Goal: Task Accomplishment & Management: Manage account settings

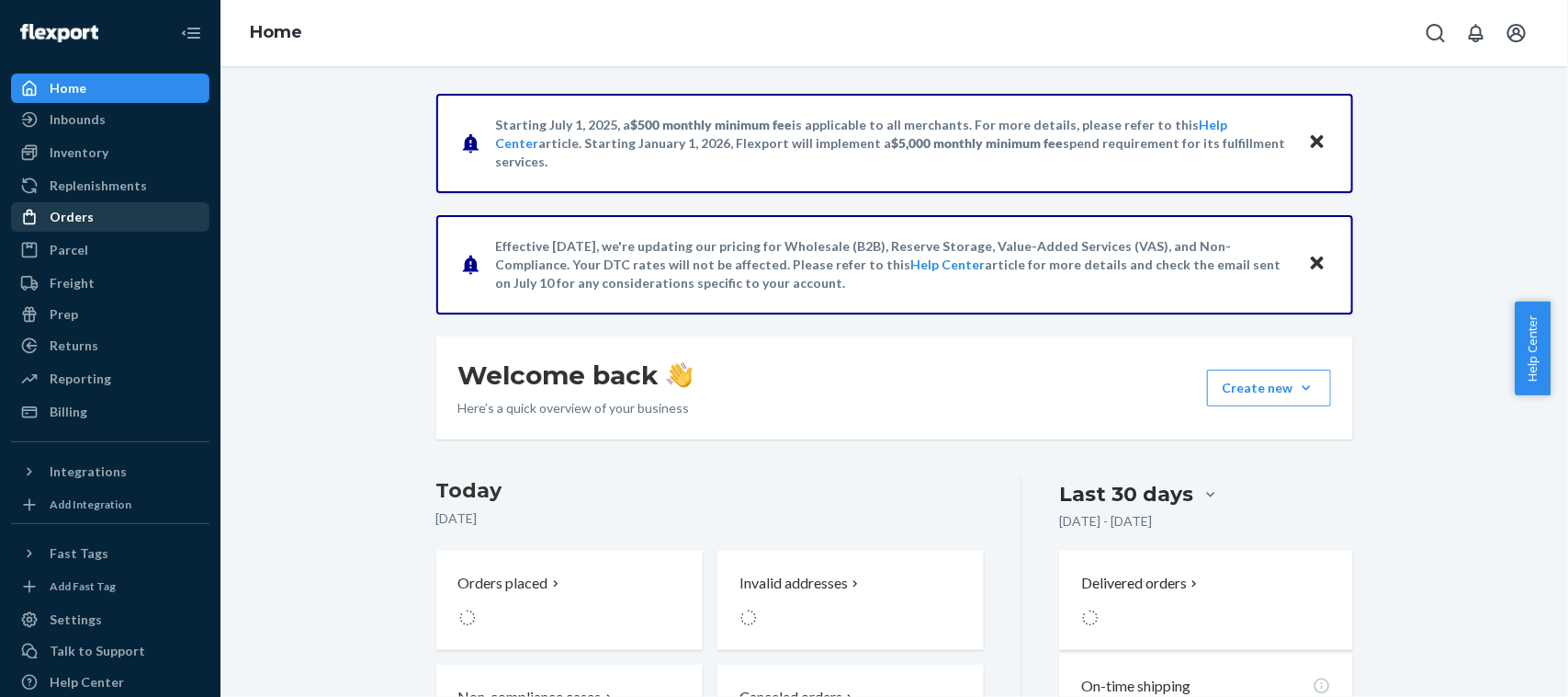
click at [83, 229] on div "Orders" at bounding box center [110, 217] width 195 height 26
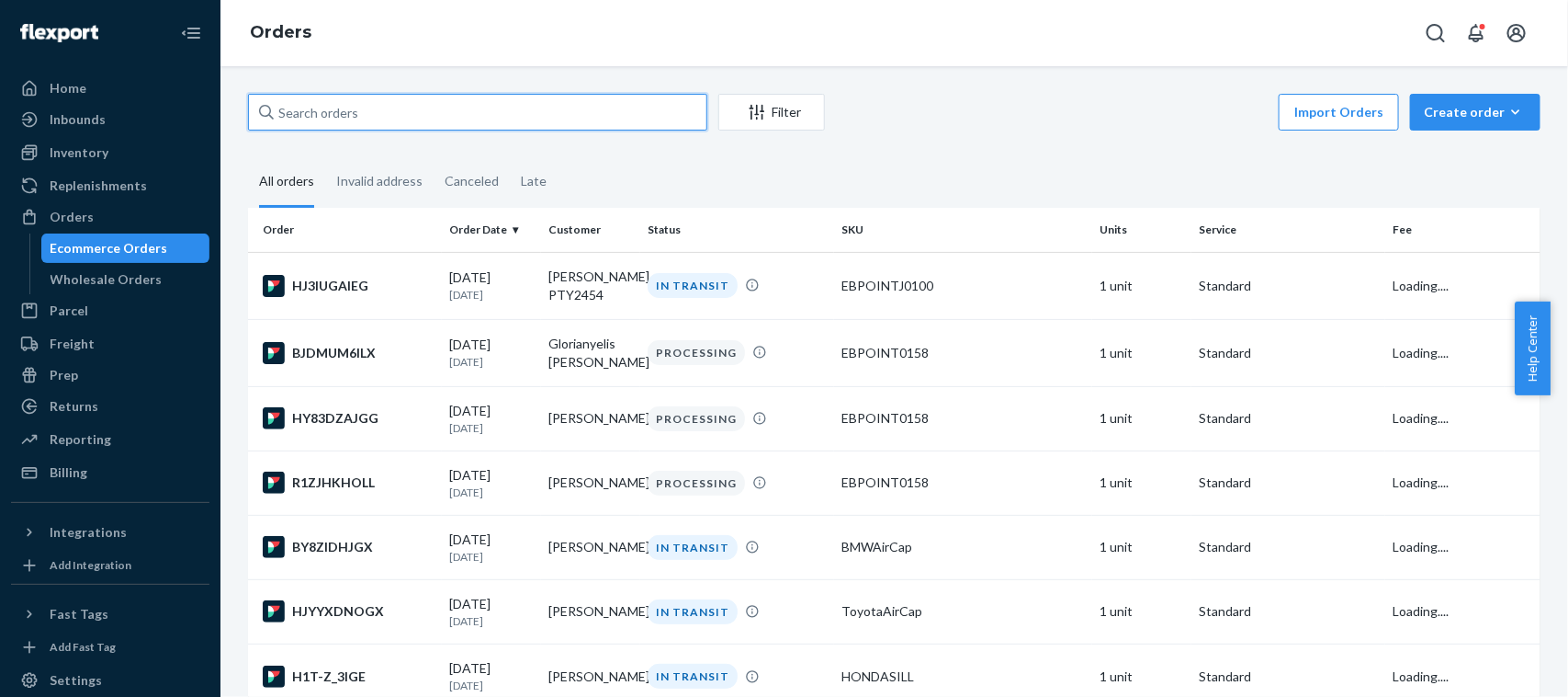
click at [368, 121] on input "text" at bounding box center [477, 112] width 460 height 37
paste input "[PERSON_NAME]"
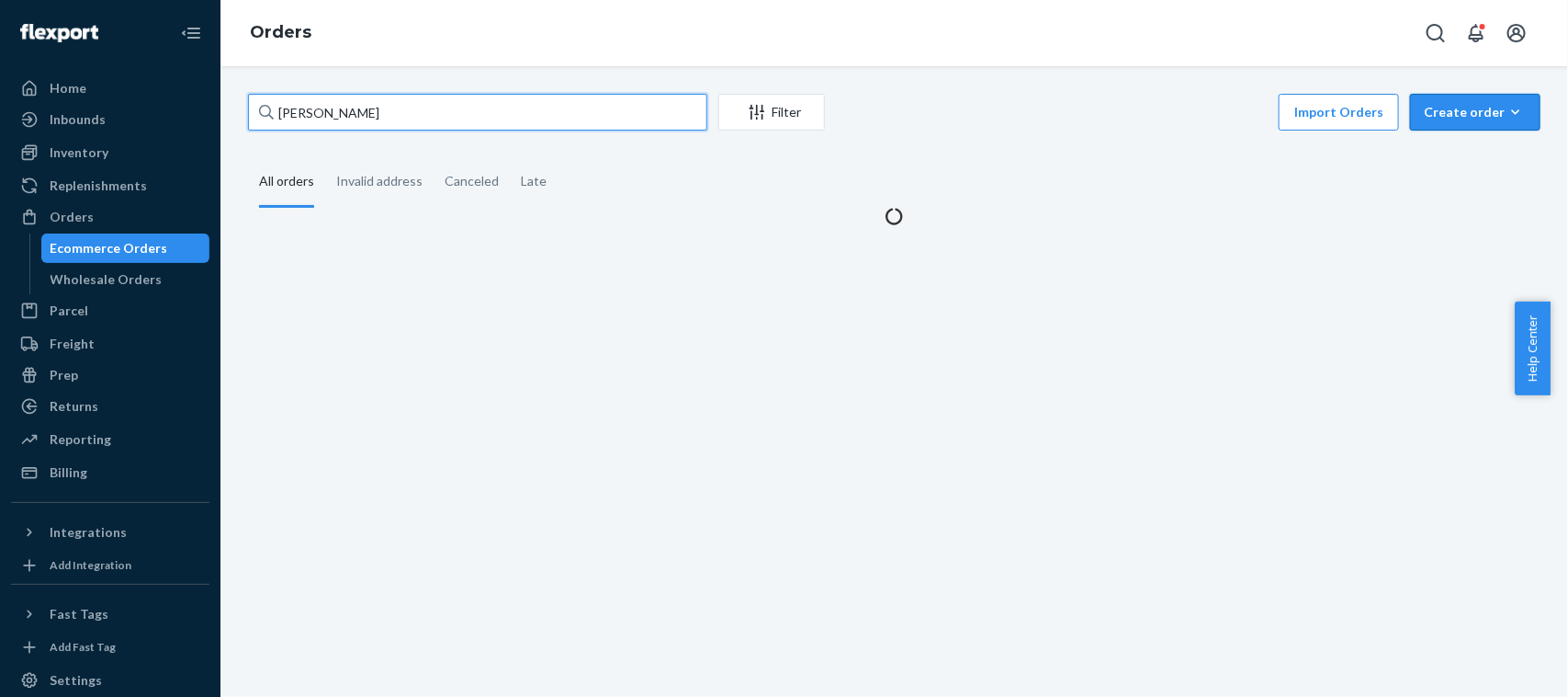
type input "[PERSON_NAME]"
click at [1468, 110] on div "Create order" at bounding box center [1475, 112] width 103 height 18
click at [1444, 151] on span "Ecommerce order" at bounding box center [1486, 155] width 114 height 13
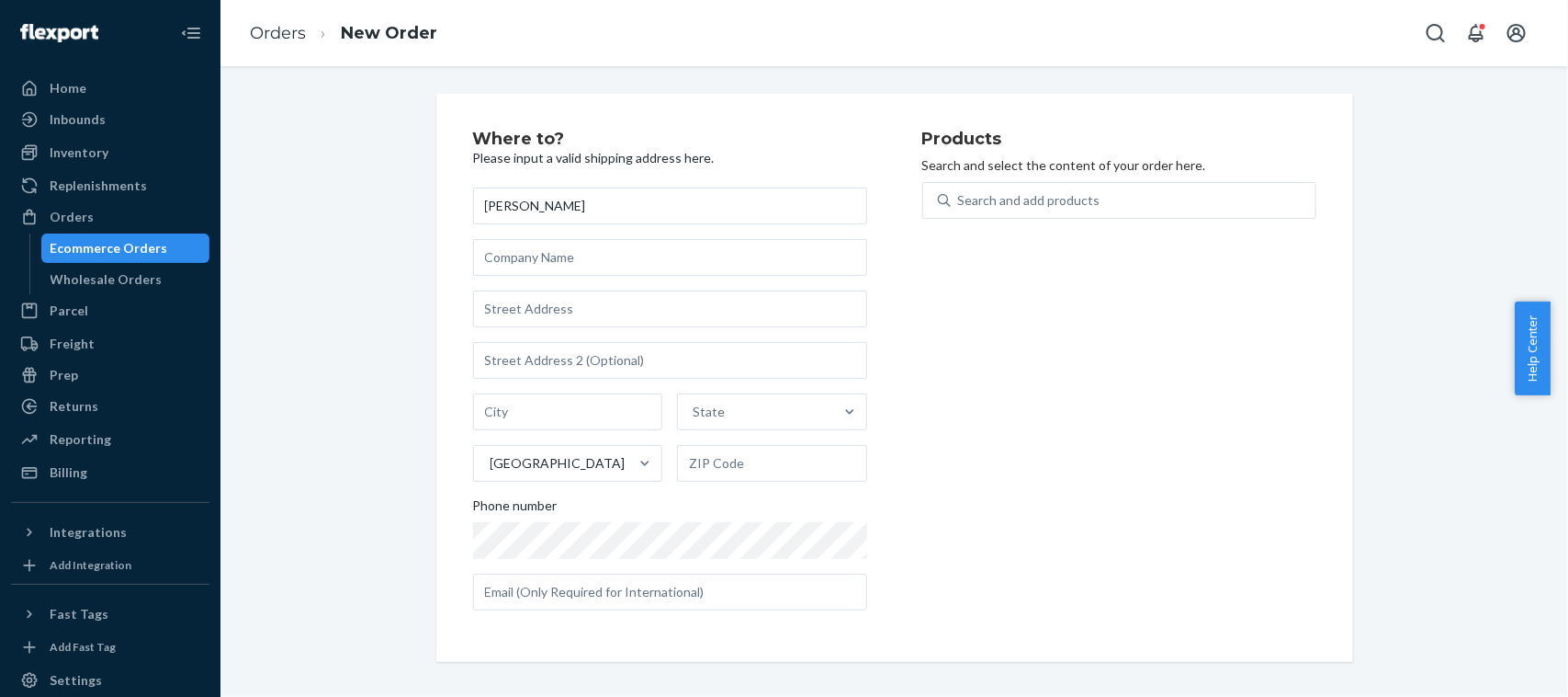
type input "[PERSON_NAME]"
click at [570, 308] on input "text" at bounding box center [670, 308] width 394 height 37
paste input "[STREET_ADDRESS]"
type input "[STREET_ADDRESS]"
type input "Roanoke"
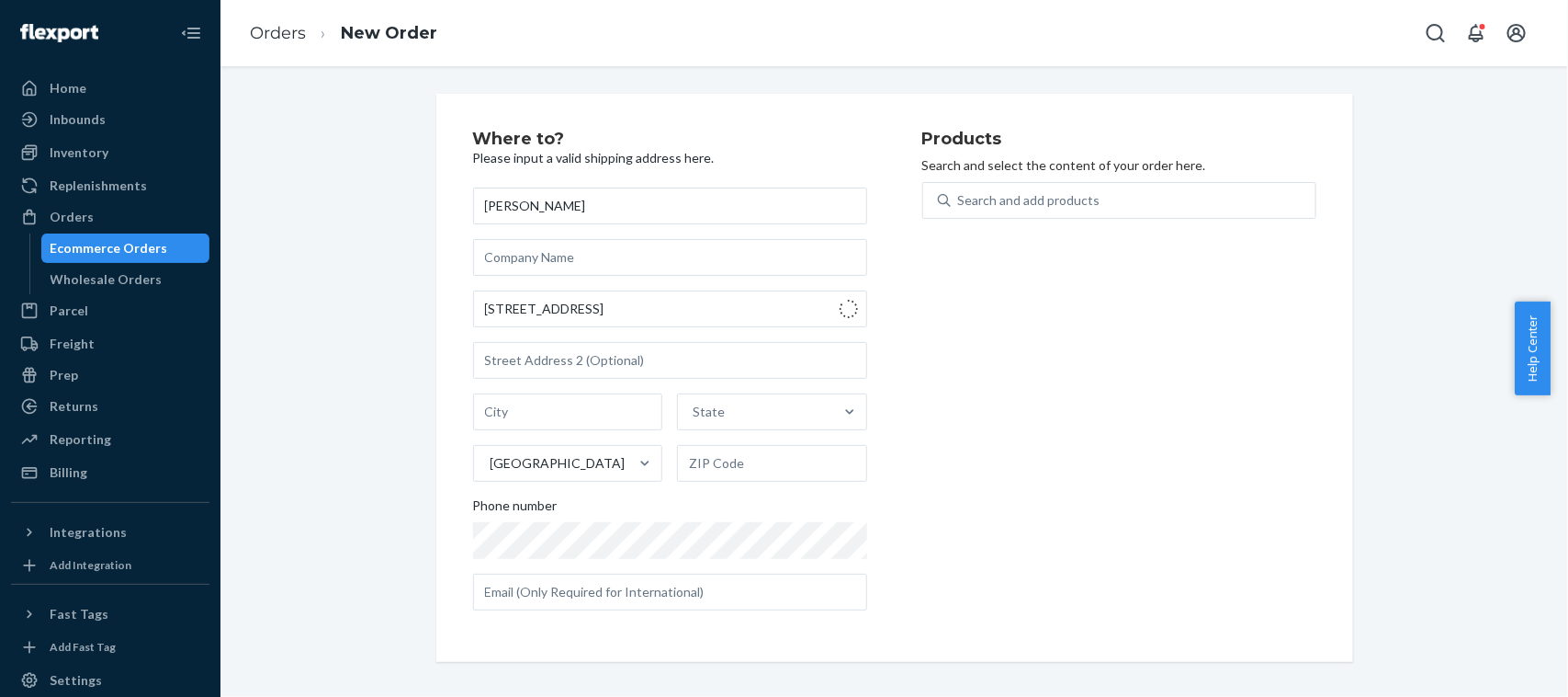
type input "24018"
type input "[STREET_ADDRESS]"
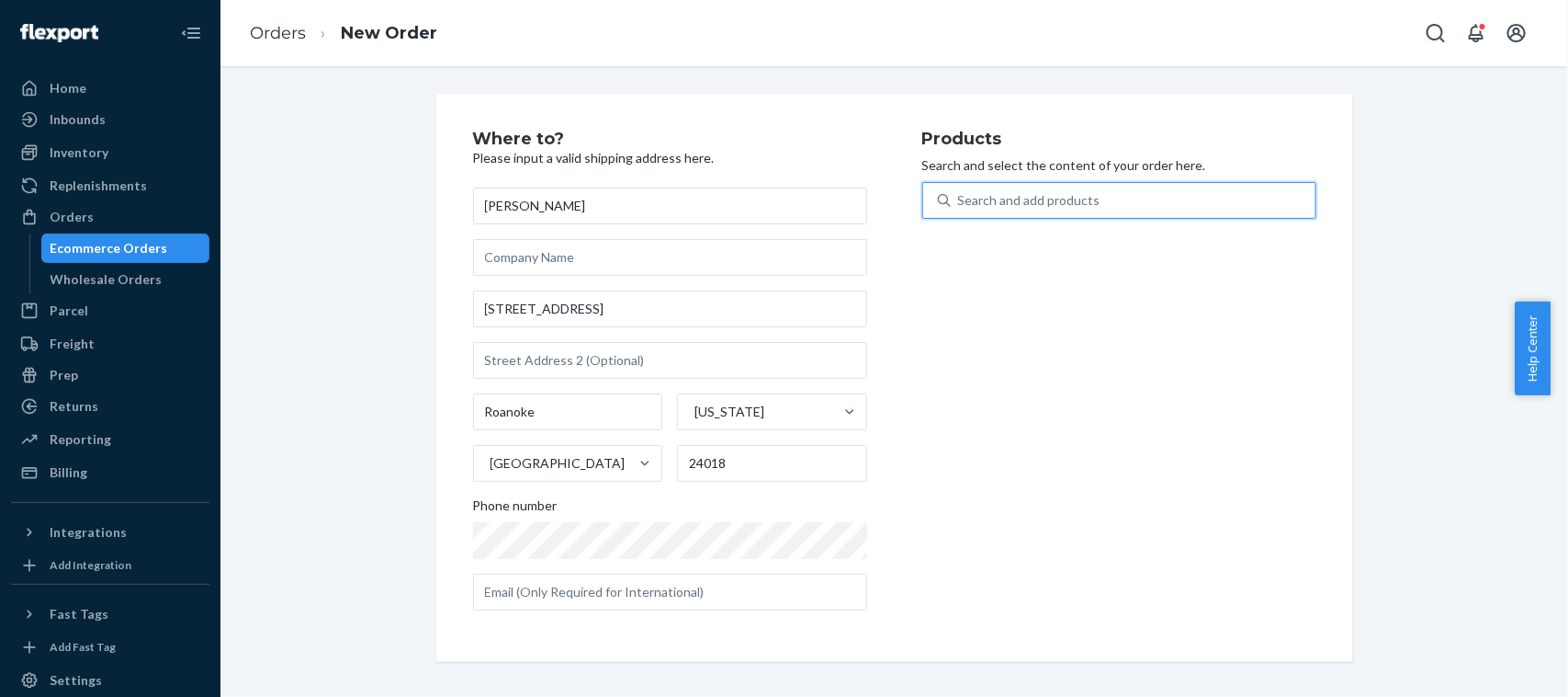
click at [971, 202] on div "Search and add products" at bounding box center [1029, 200] width 143 height 18
click at [960, 202] on input "0 results available. Use Up and Down to choose options, press Enter to select t…" at bounding box center [959, 200] width 2 height 18
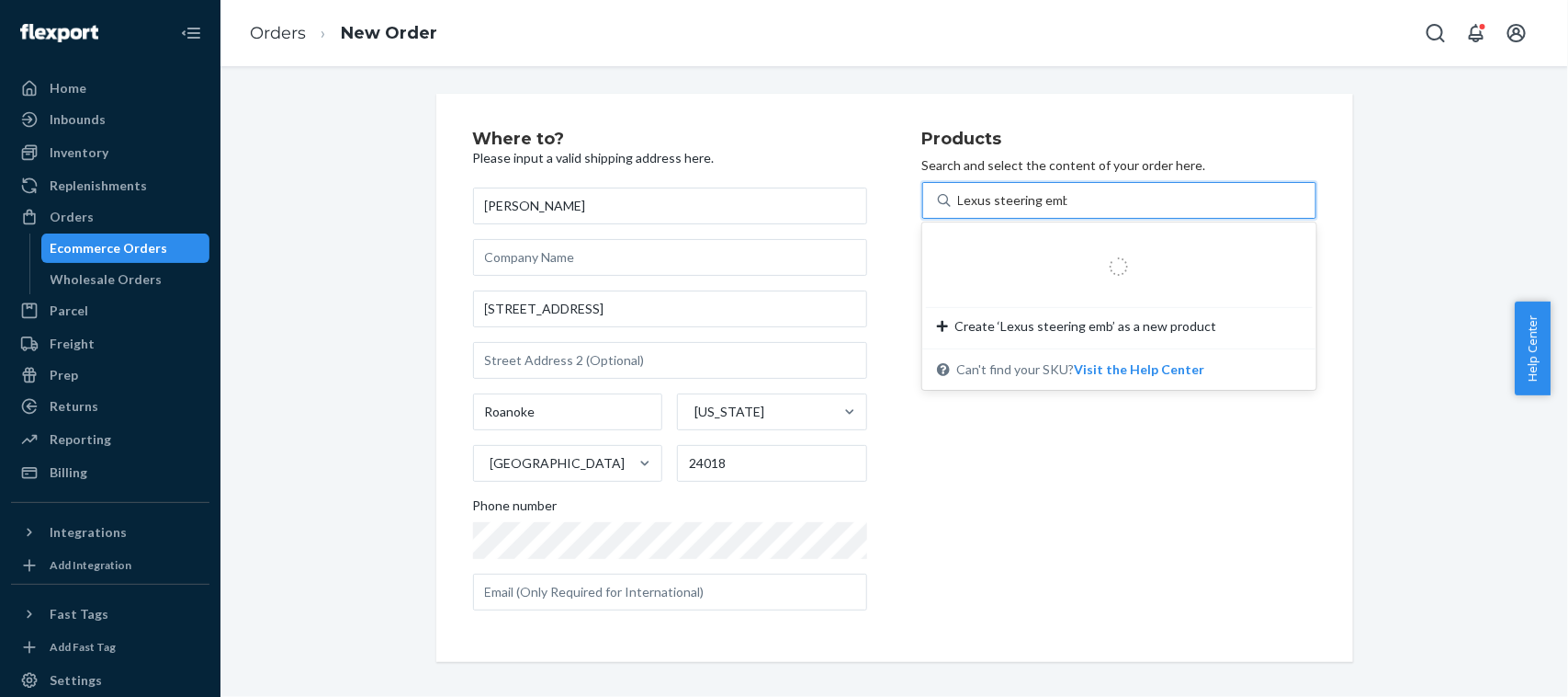
type input "Lexus steering emblem"
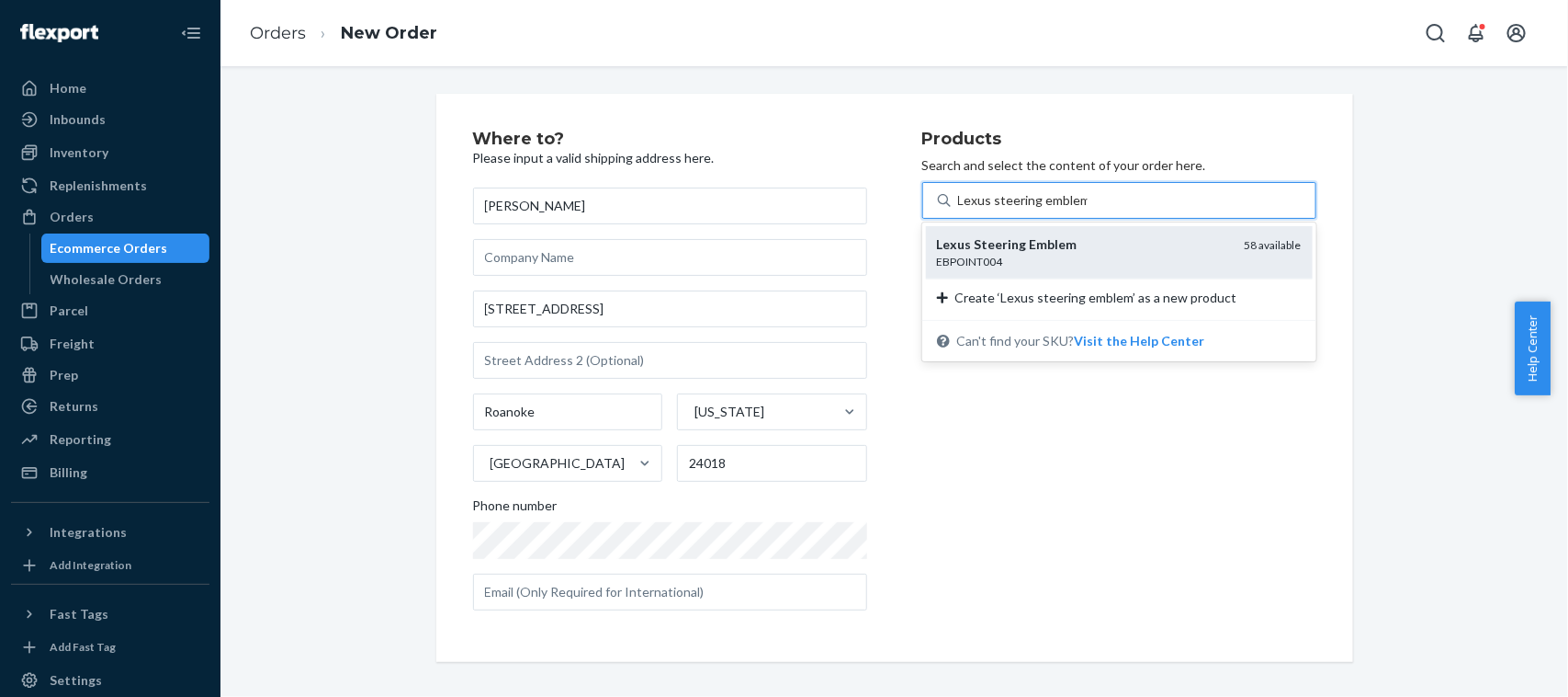
click at [999, 265] on div "EBPOINT004" at bounding box center [1083, 261] width 293 height 15
click at [999, 209] on input "Lexus steering emblem" at bounding box center [1023, 200] width 129 height 18
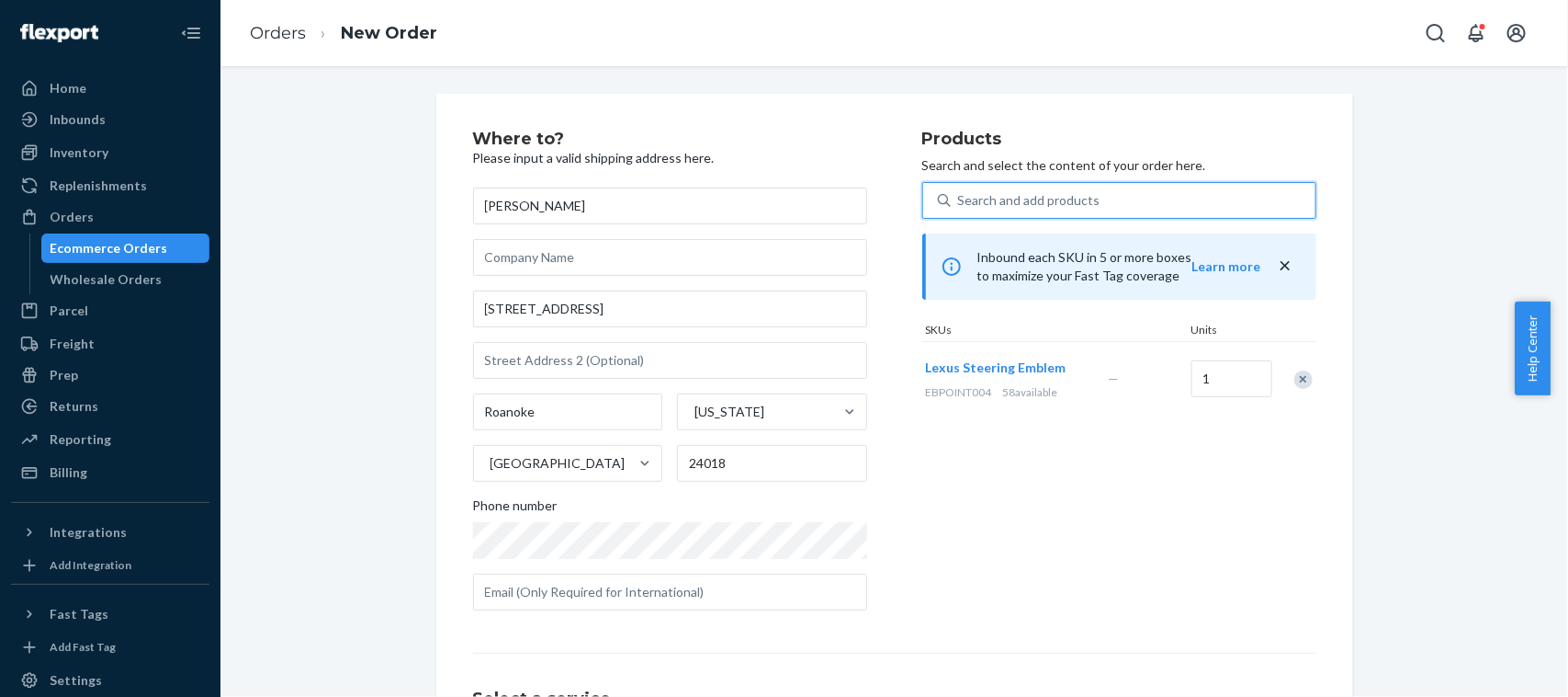
scroll to position [195, 0]
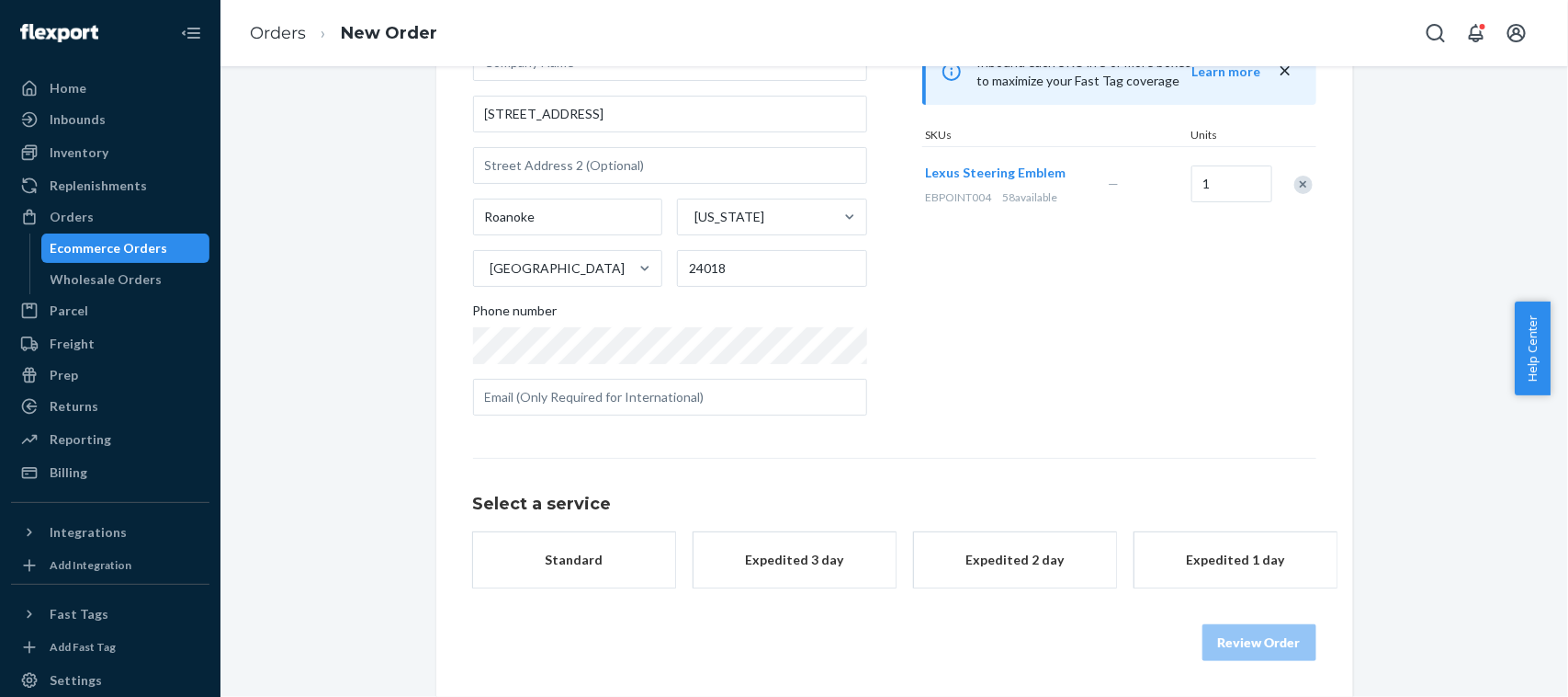
click at [511, 563] on div "Standard" at bounding box center [573, 559] width 147 height 18
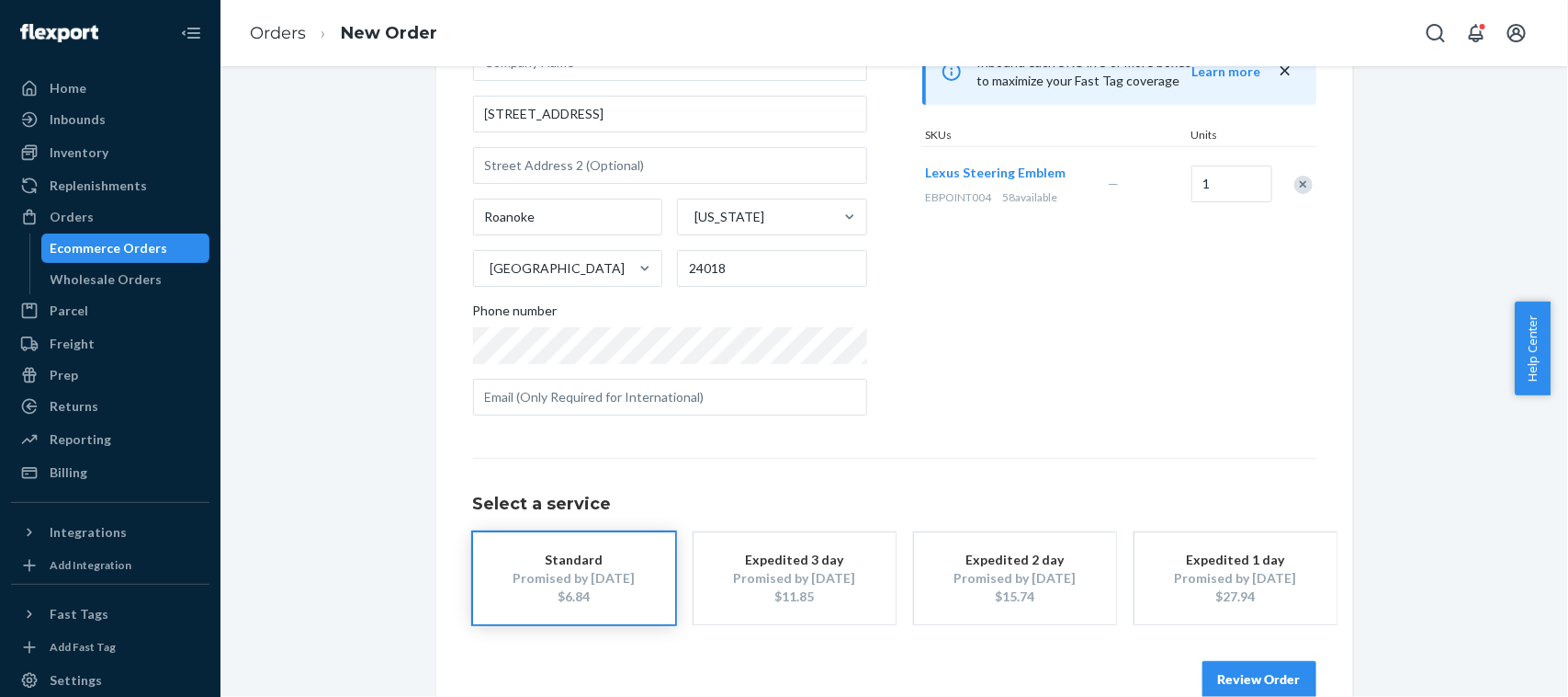
click at [1246, 667] on button "Review Order" at bounding box center [1260, 679] width 114 height 37
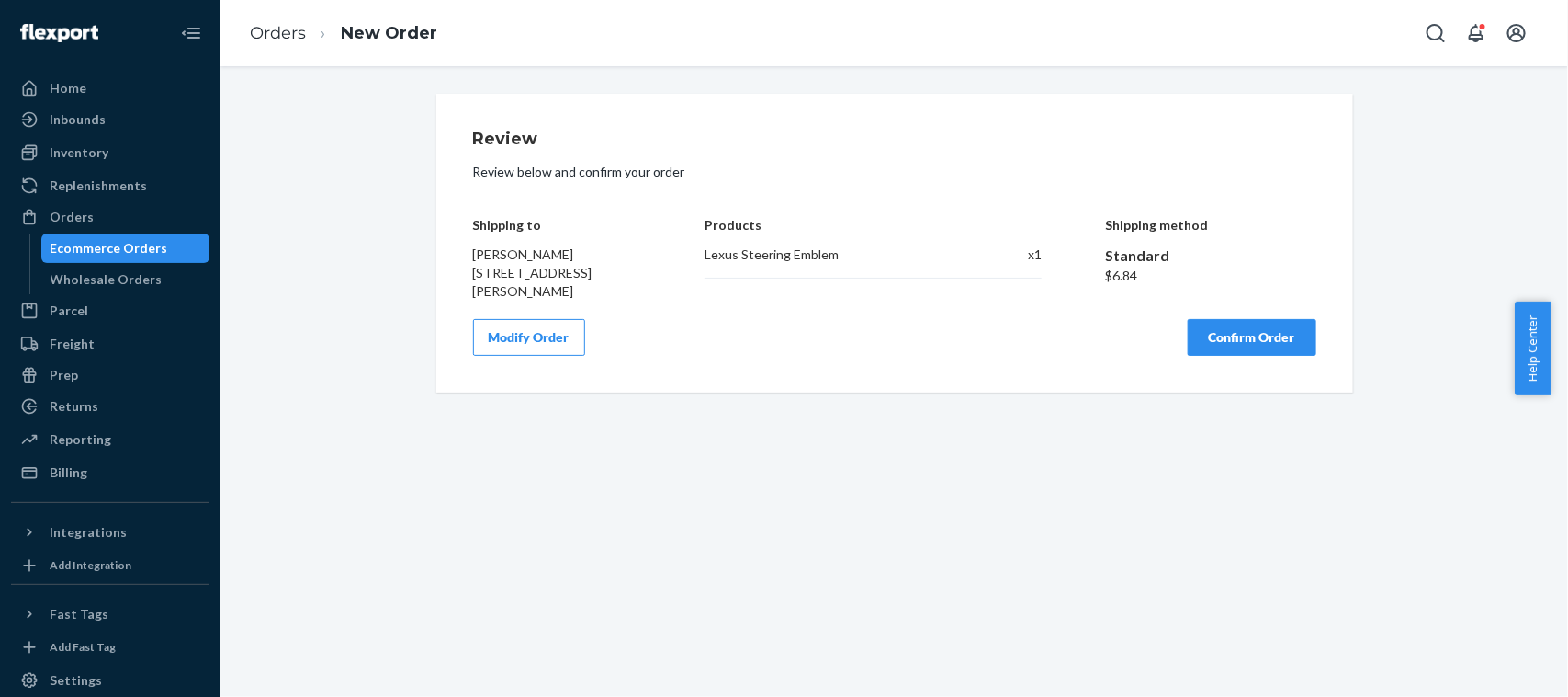
scroll to position [0, 0]
click at [1212, 329] on button "Confirm Order" at bounding box center [1251, 337] width 128 height 37
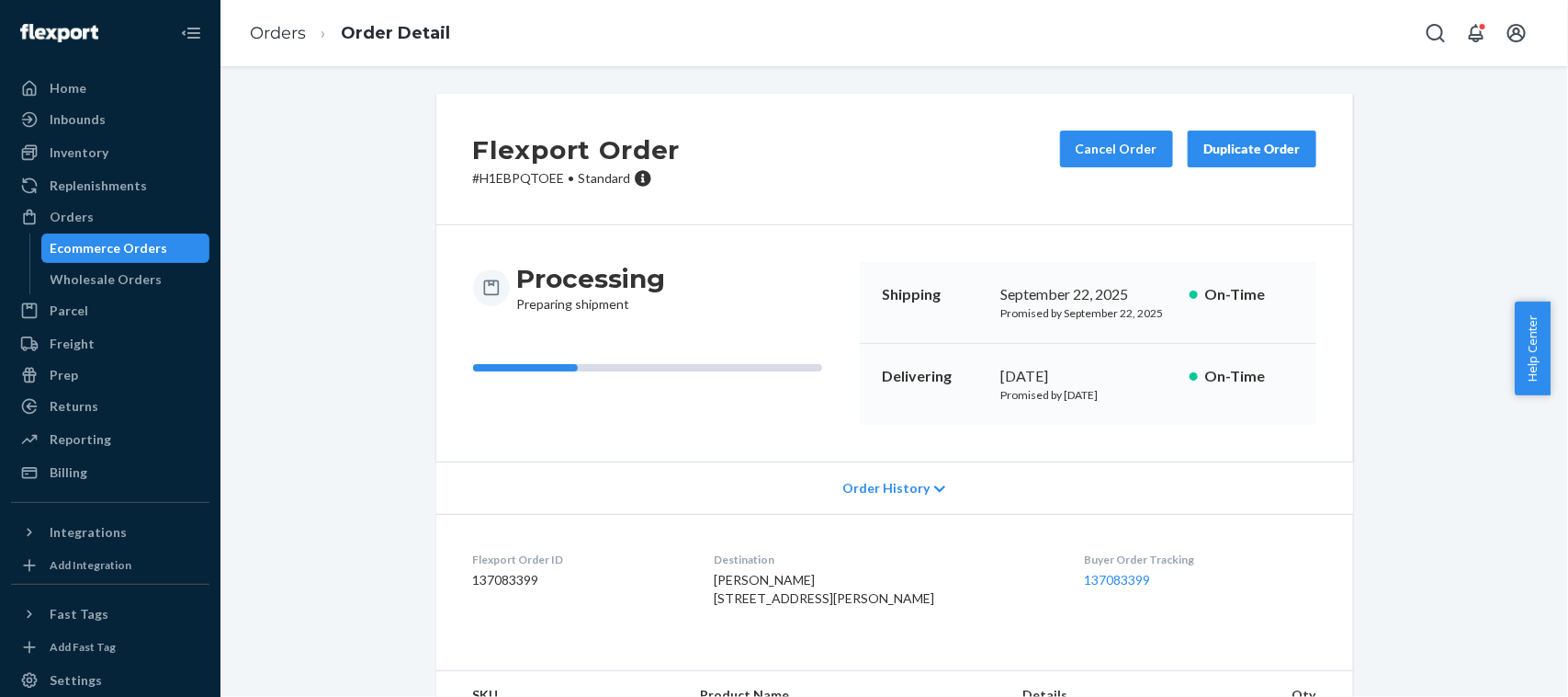
click at [156, 249] on div "Ecommerce Orders" at bounding box center [109, 248] width 118 height 18
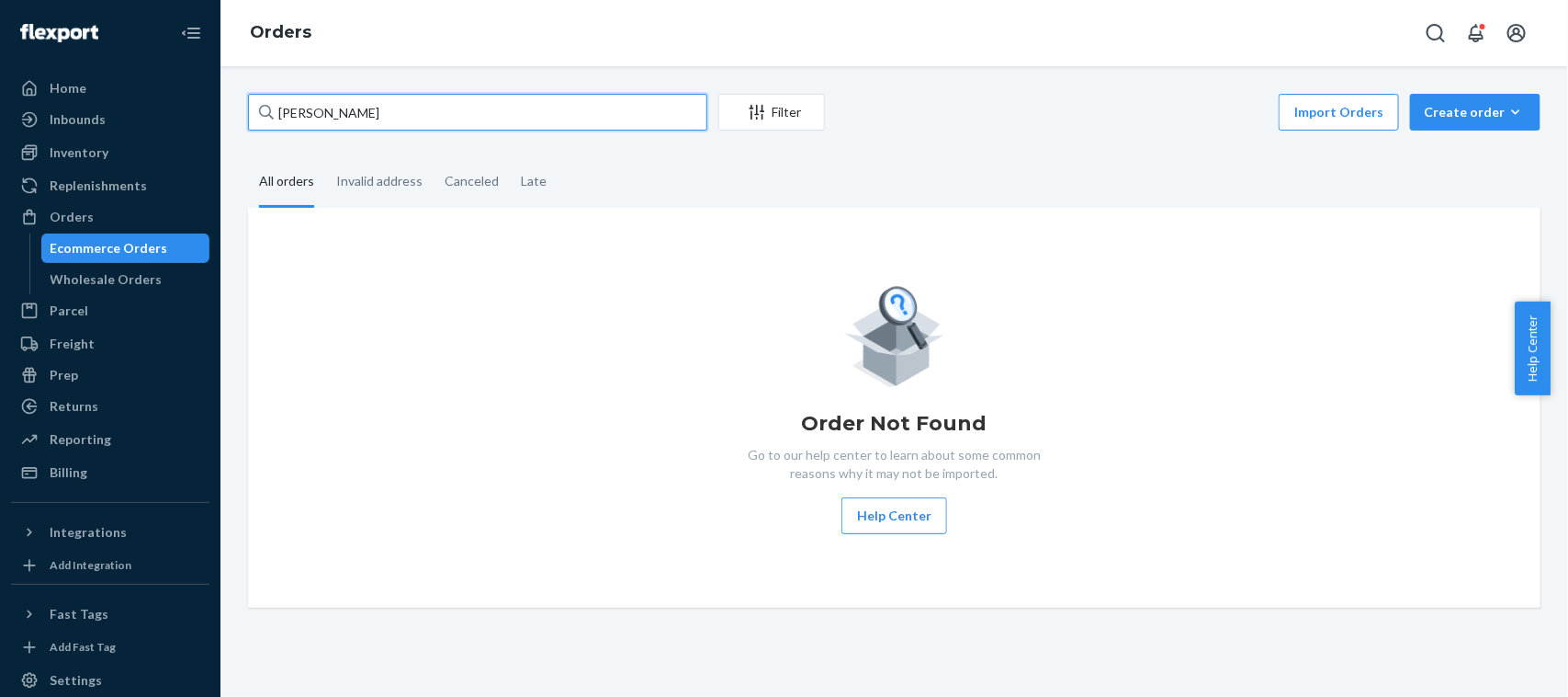
click at [476, 121] on input "[PERSON_NAME]" at bounding box center [477, 112] width 460 height 37
paste input "[PERSON_NAME]"
type input "[PERSON_NAME]"
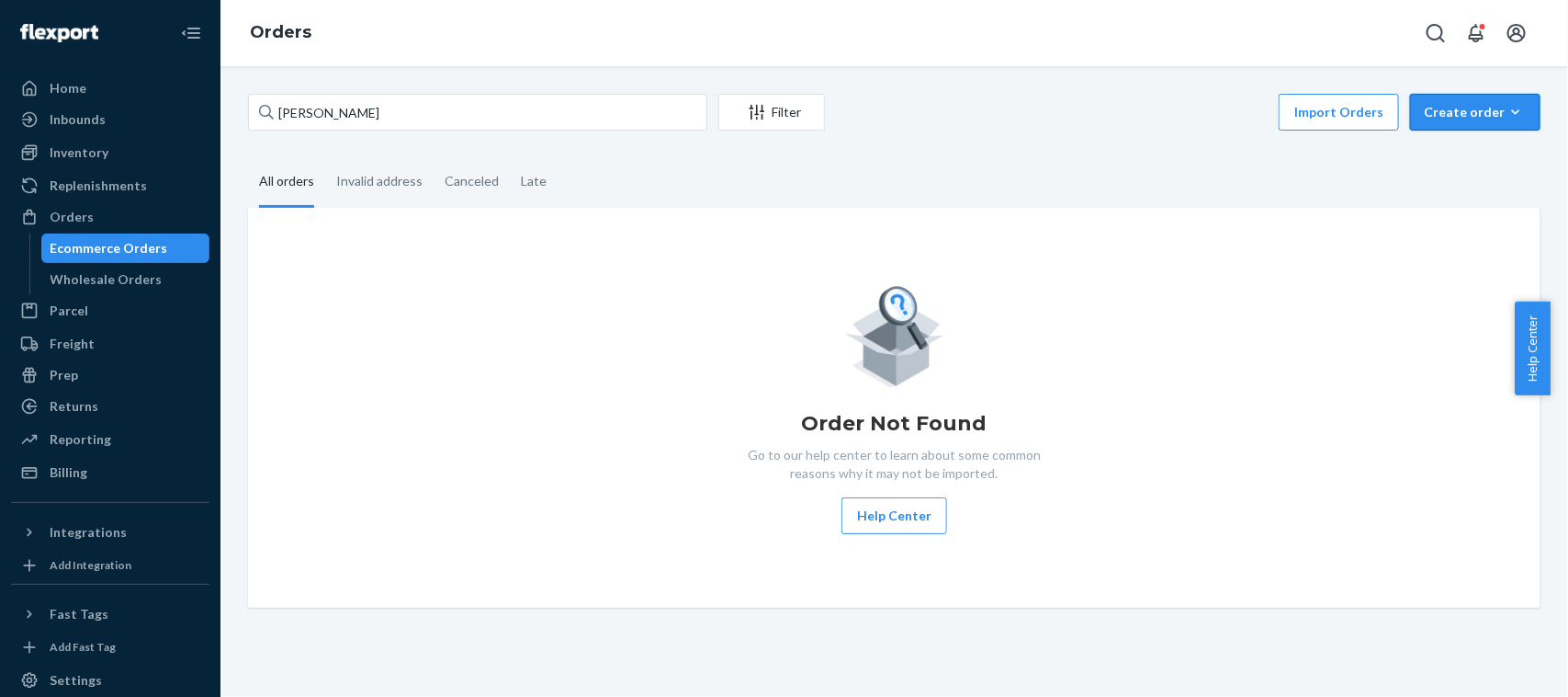
click at [1456, 108] on div "Create order" at bounding box center [1475, 112] width 103 height 18
click at [1445, 168] on button "Ecommerce order" at bounding box center [1502, 156] width 176 height 40
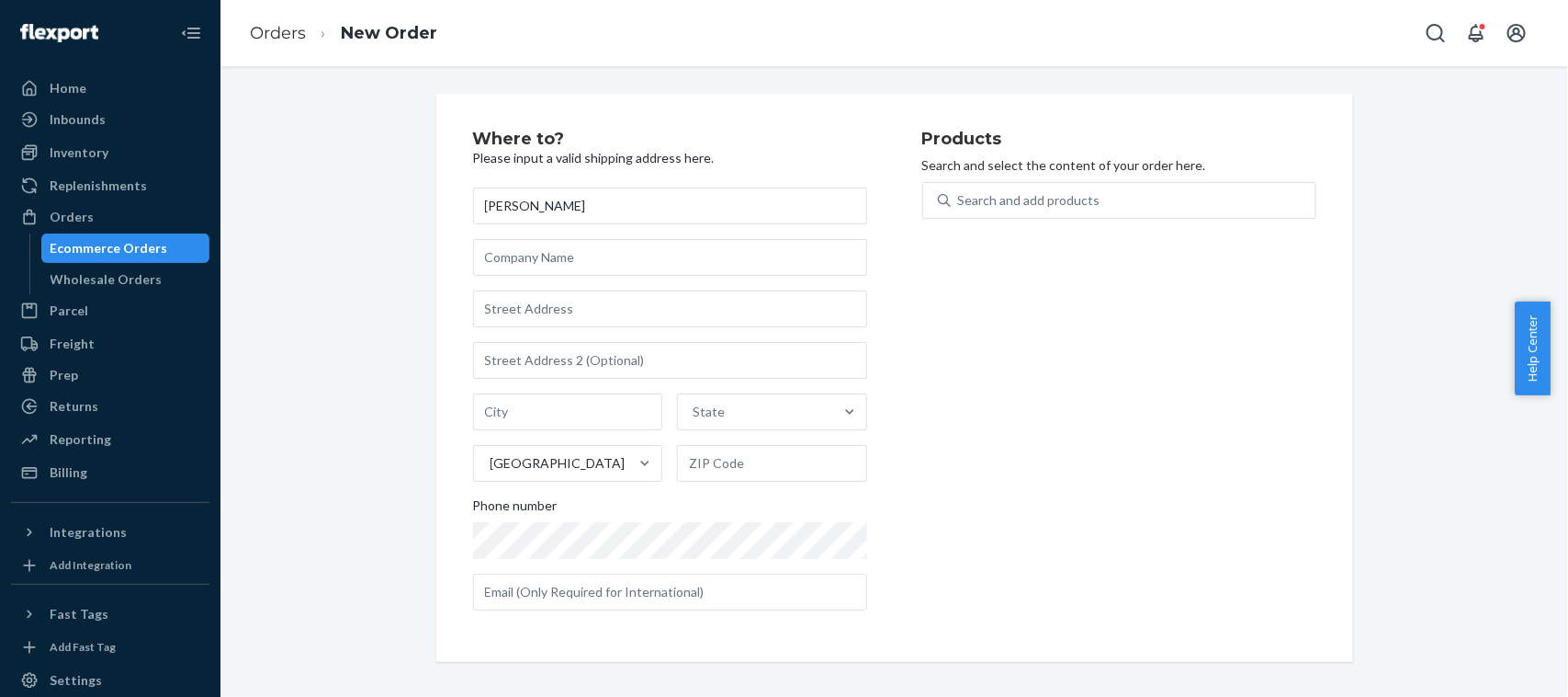
type input "[PERSON_NAME]"
click at [603, 309] on input "text" at bounding box center [670, 308] width 394 height 37
paste input "[STREET_ADDRESS]"
type input "[STREET_ADDRESS]"
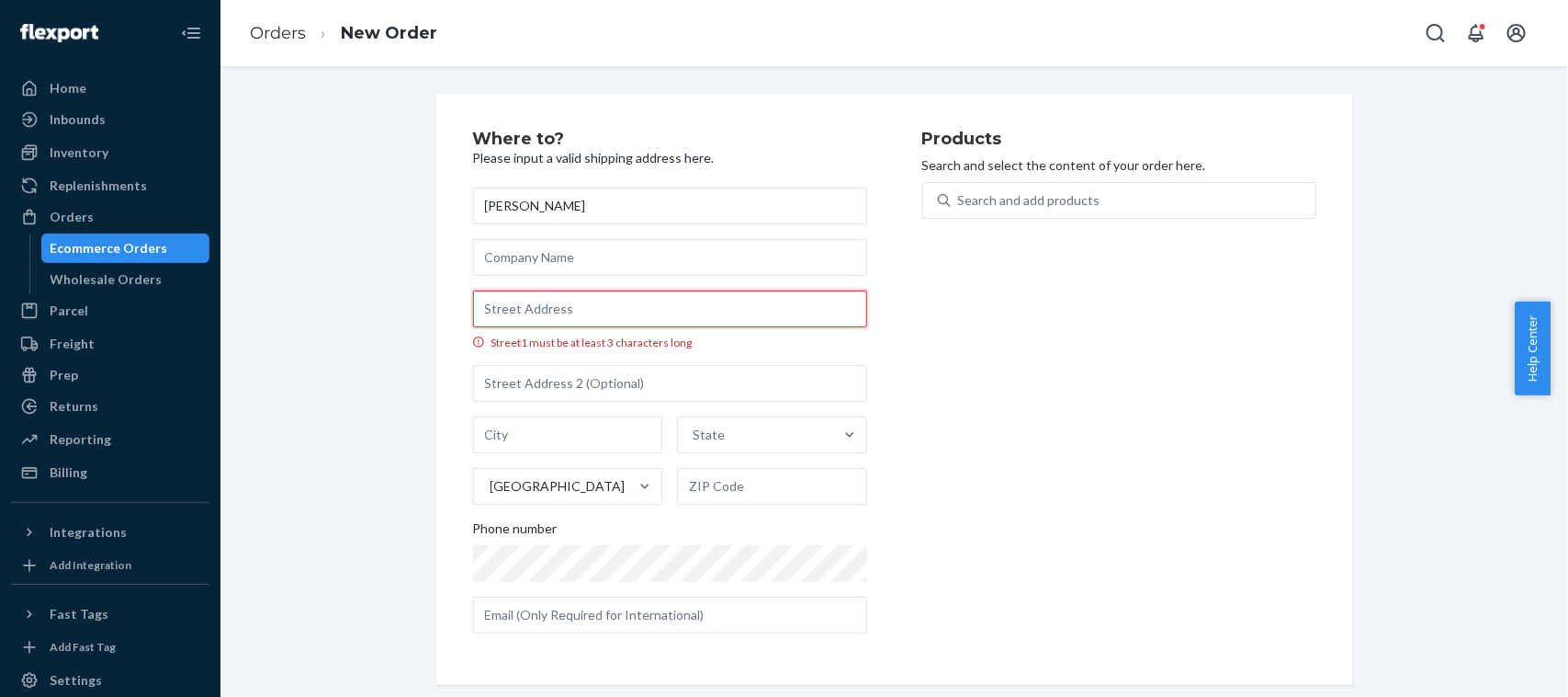
paste input "[STREET_ADDRESS]"
type input "[STREET_ADDRESS]"
type input "Upper Marlboro"
type input "20772"
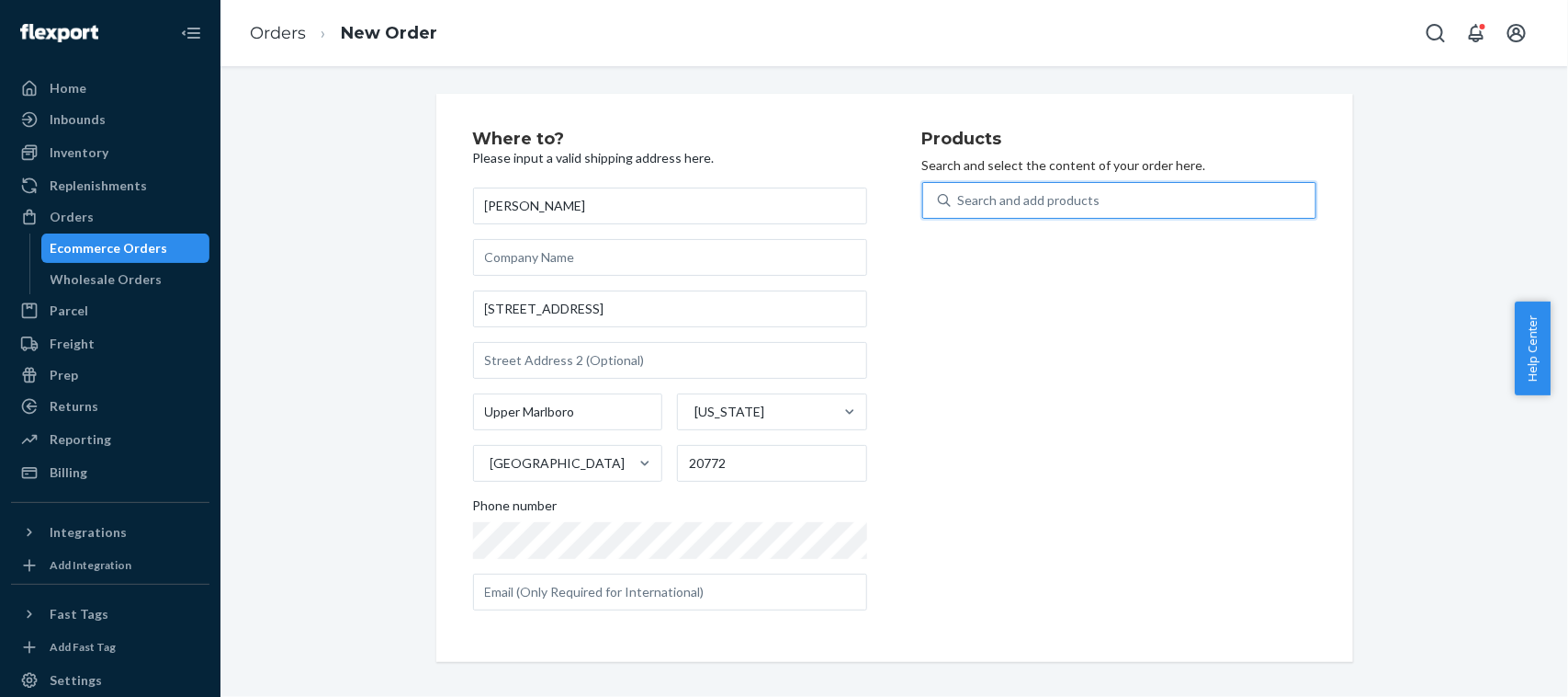
click at [1104, 206] on div "Search and add products" at bounding box center [1133, 201] width 364 height 33
click at [960, 206] on input "0 results available. Use Up and Down to choose options, press Enter to select t…" at bounding box center [959, 200] width 2 height 18
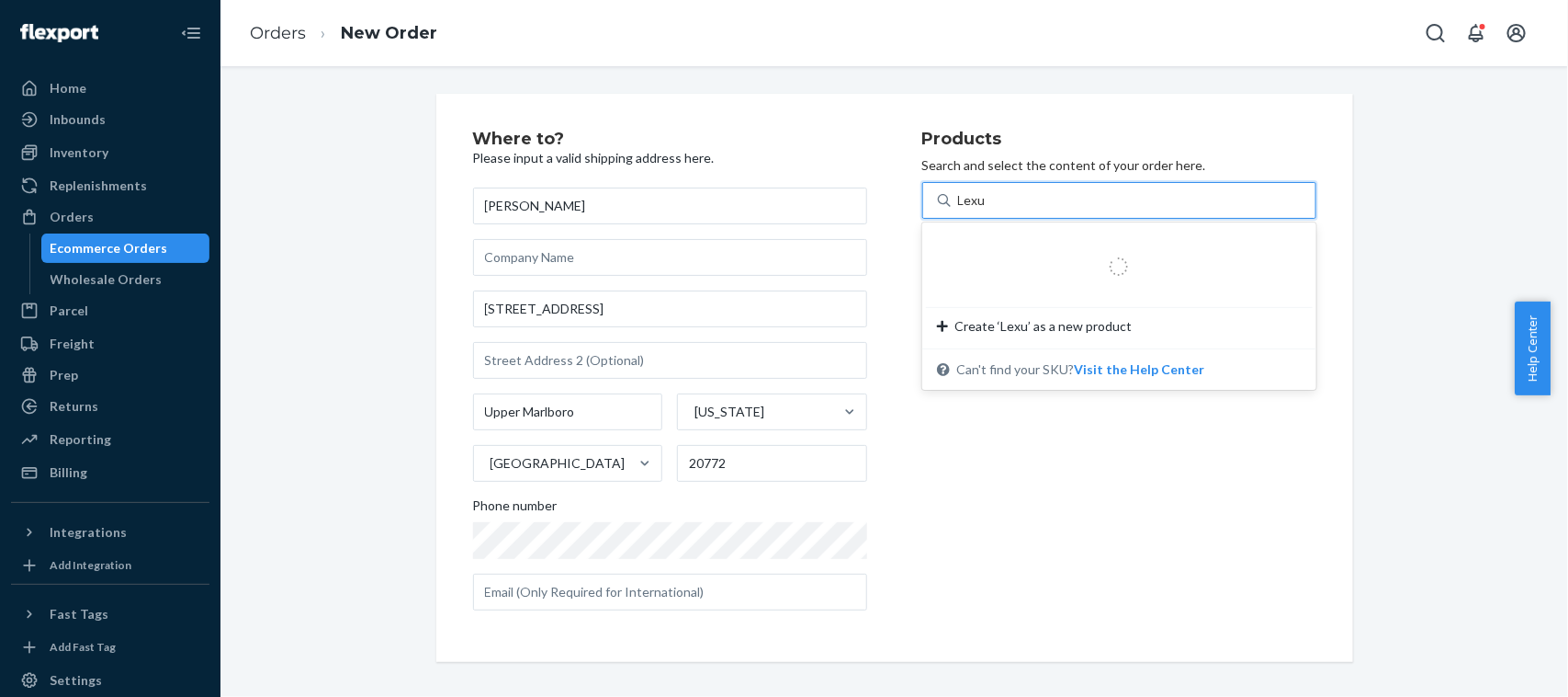
type input "Lexus"
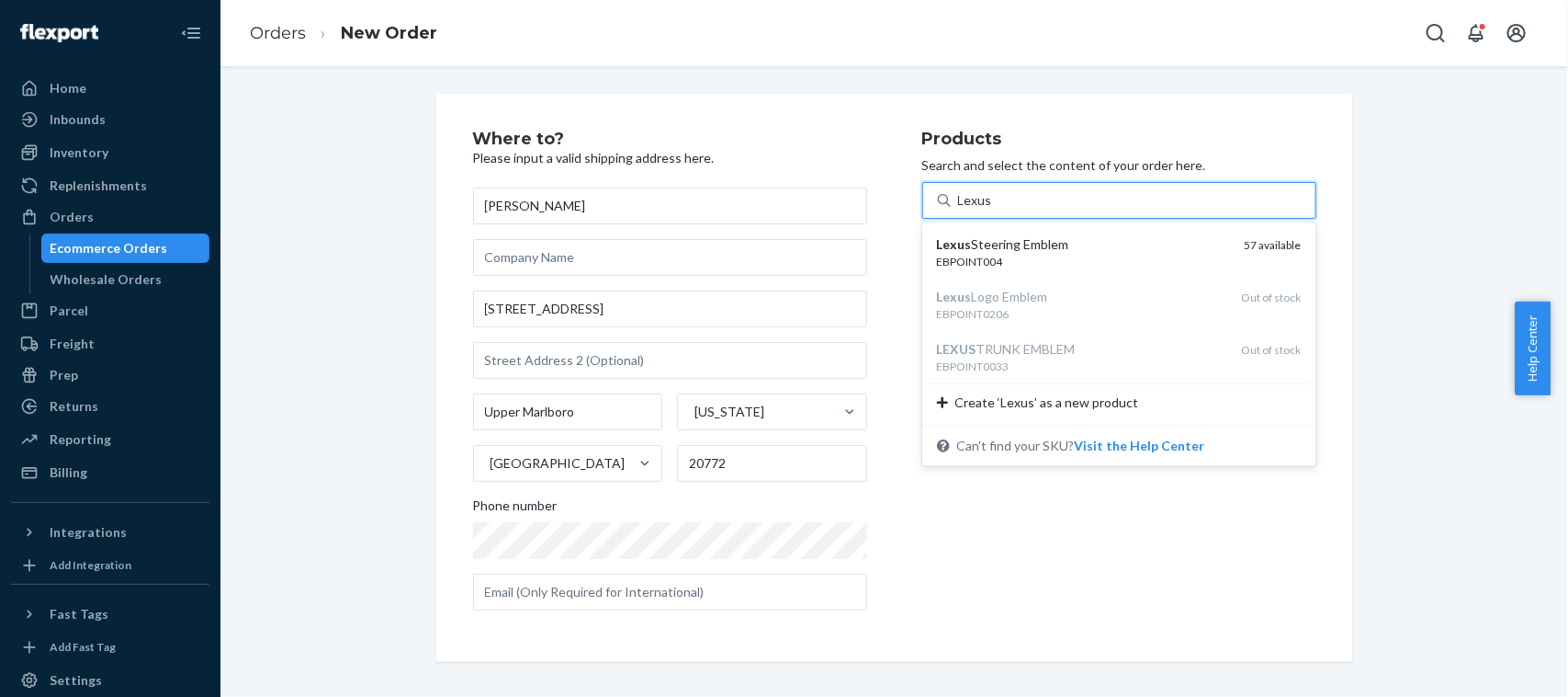
click at [1021, 251] on div "Lexus Steering Emblem" at bounding box center [1083, 244] width 293 height 18
click at [992, 209] on input "Lexus" at bounding box center [974, 200] width 34 height 18
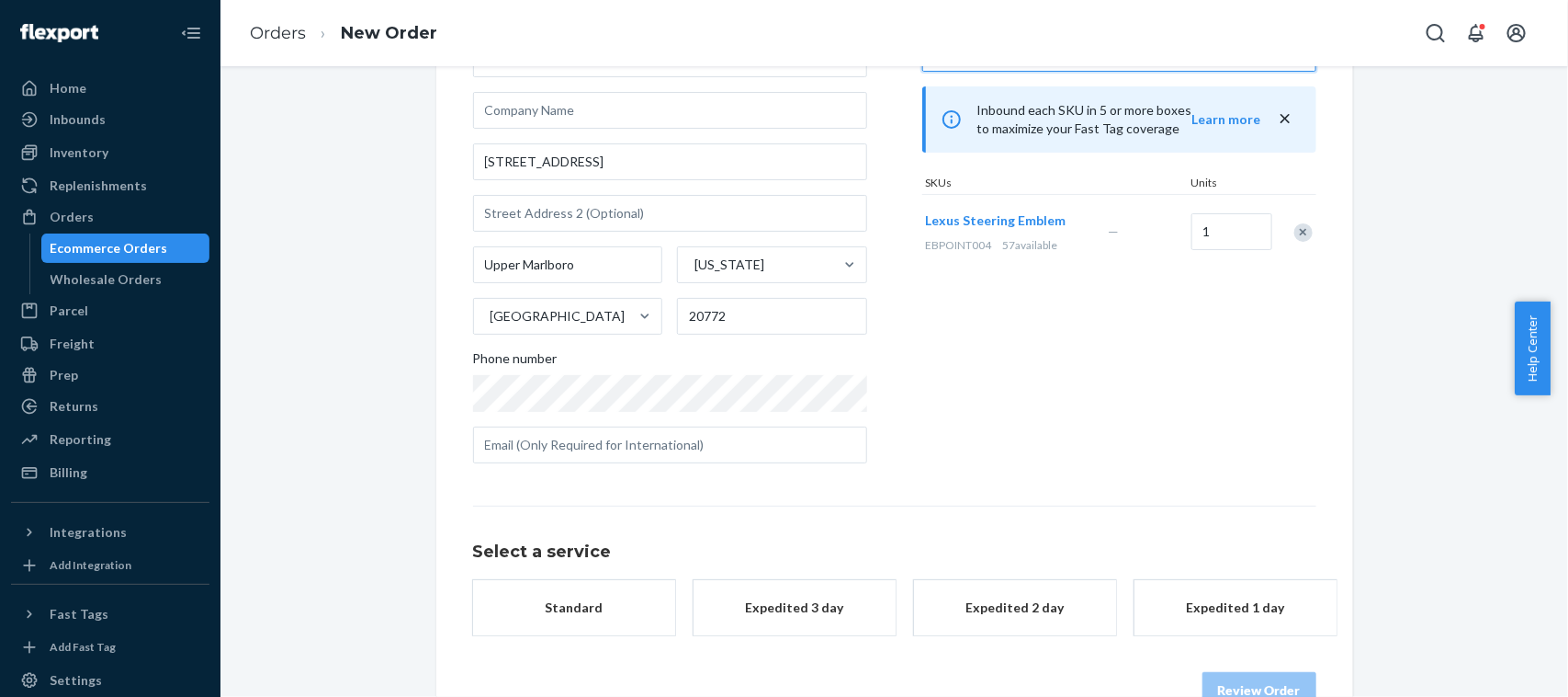
scroll to position [147, 0]
click at [590, 627] on button "Standard $6.84" at bounding box center [574, 616] width 202 height 73
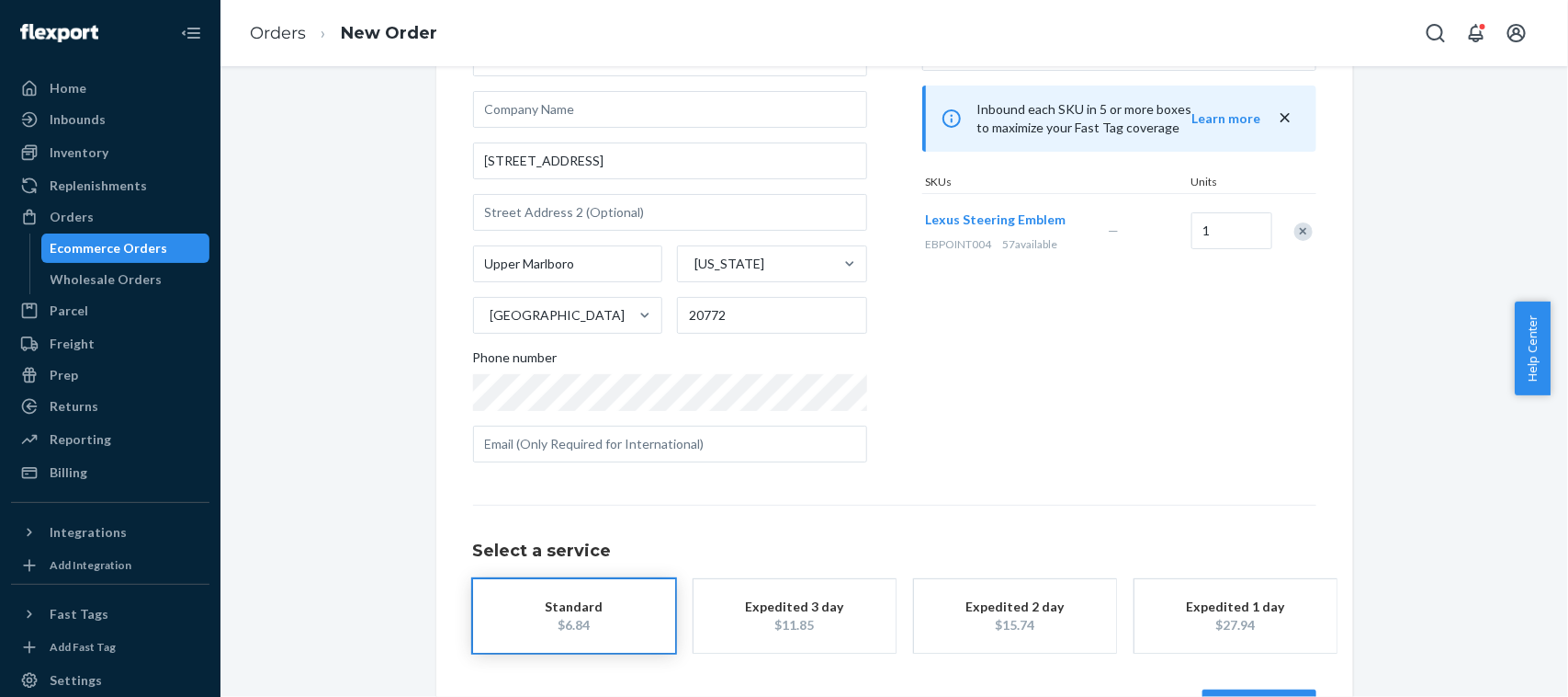
scroll to position [213, 0]
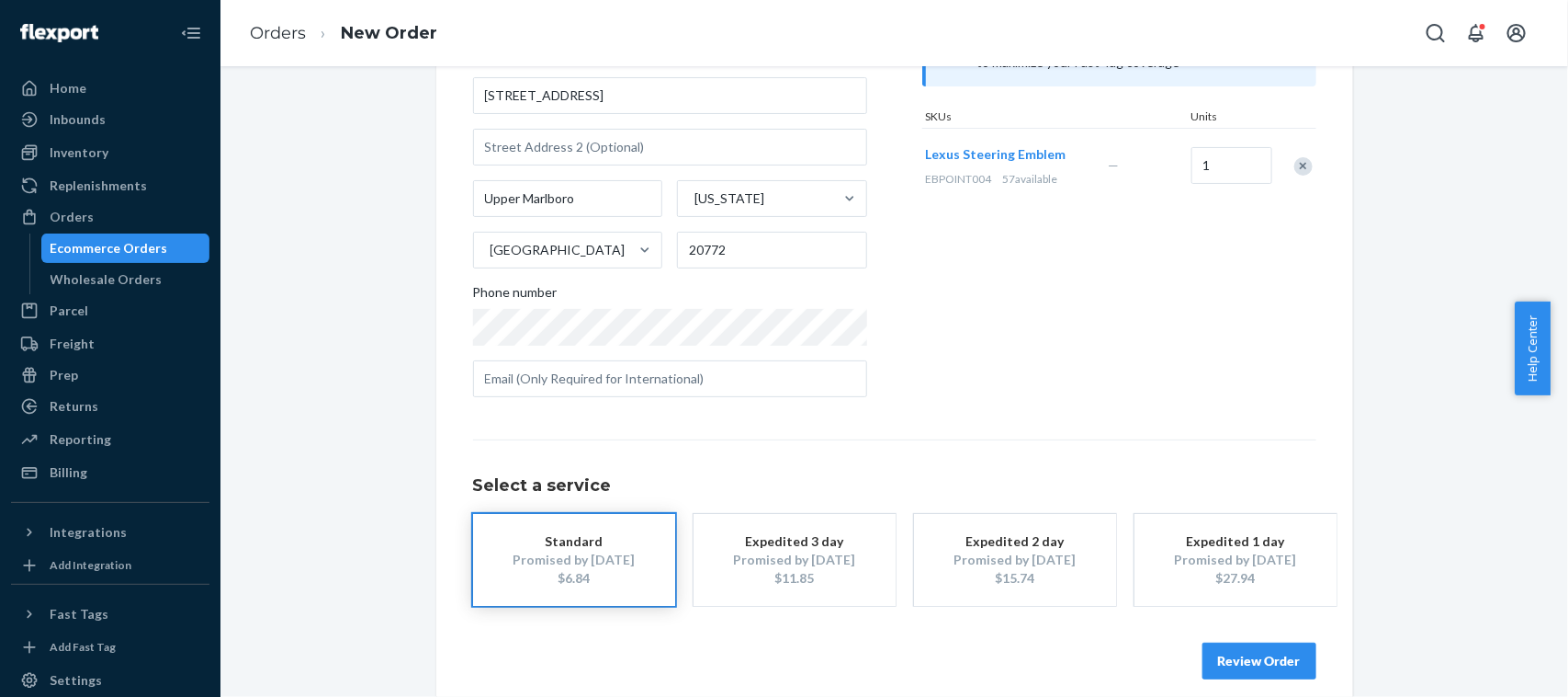
click at [1263, 661] on button "Review Order" at bounding box center [1260, 660] width 114 height 37
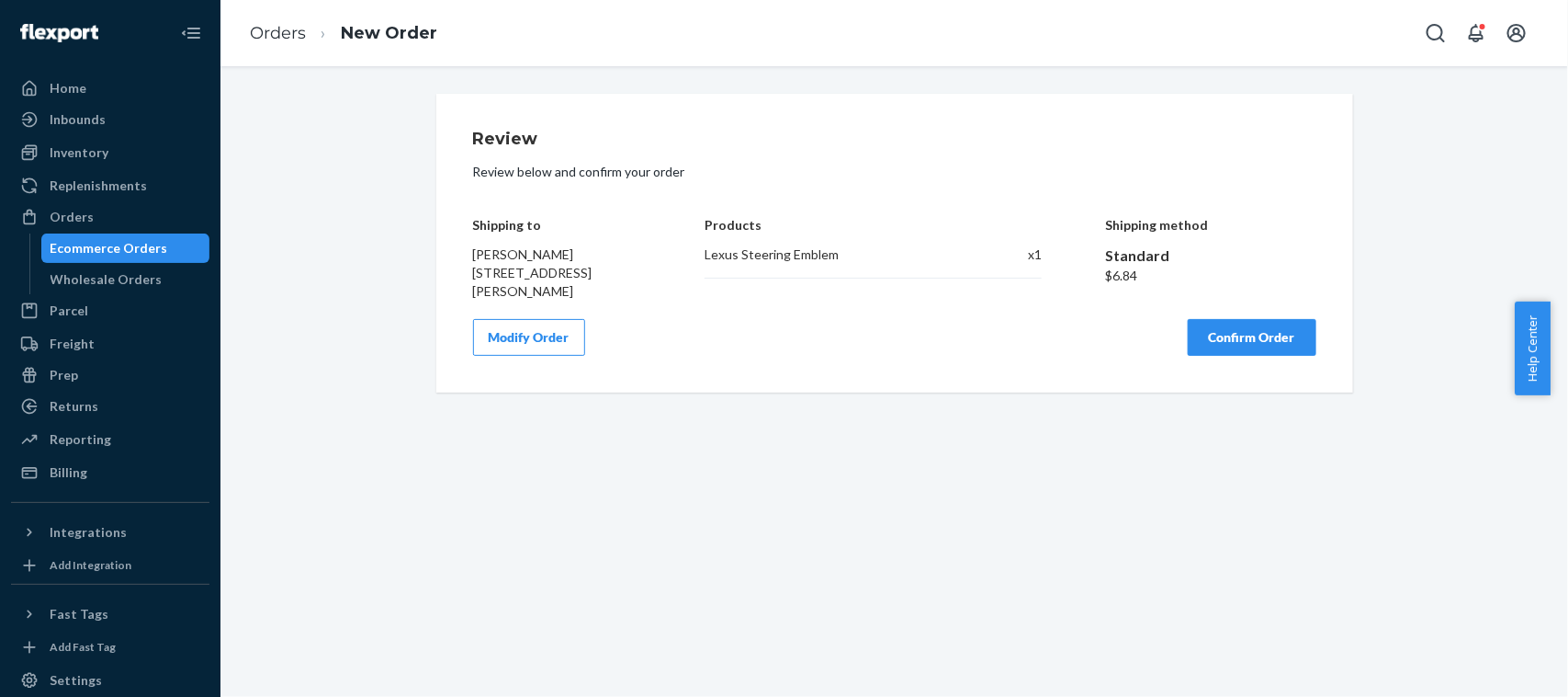
scroll to position [0, 0]
click at [1263, 338] on button "Confirm Order" at bounding box center [1251, 337] width 128 height 37
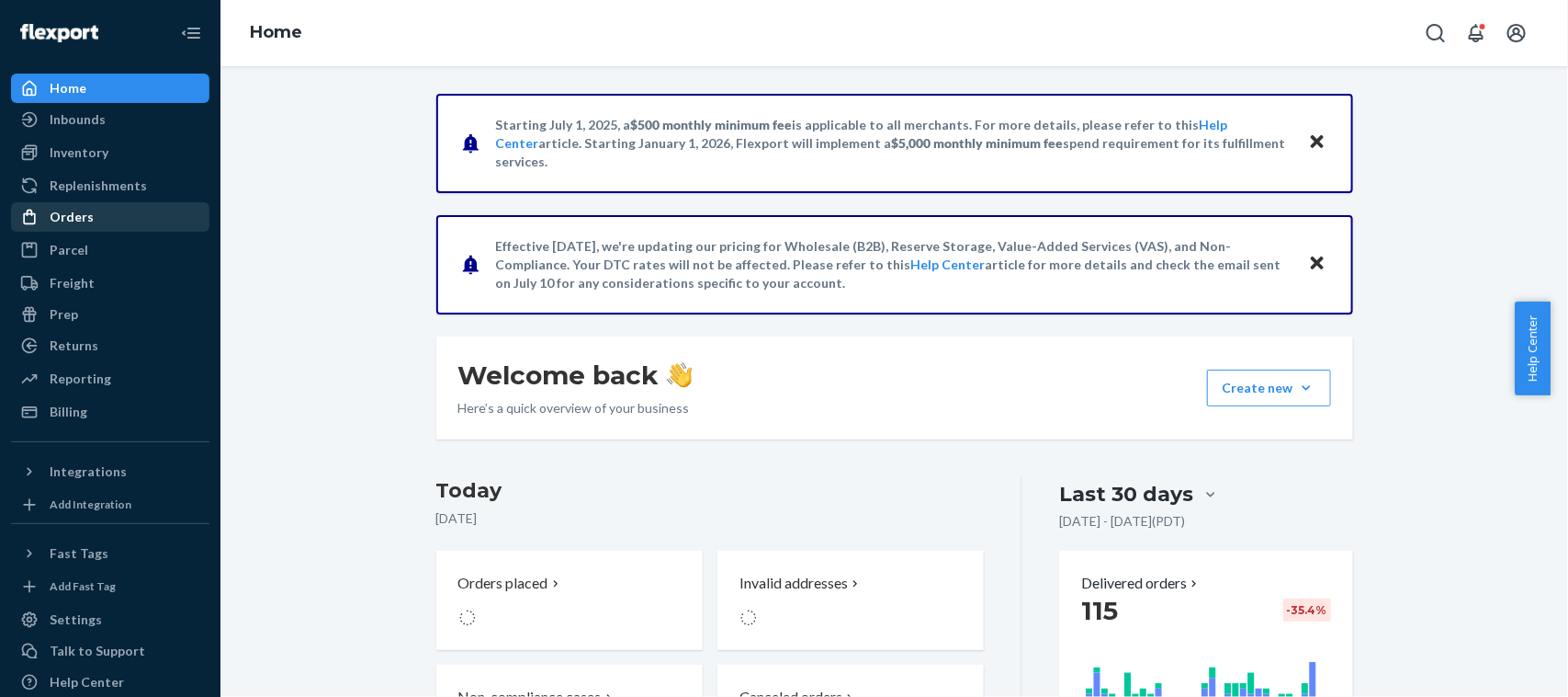
click at [90, 223] on div "Orders" at bounding box center [110, 217] width 195 height 26
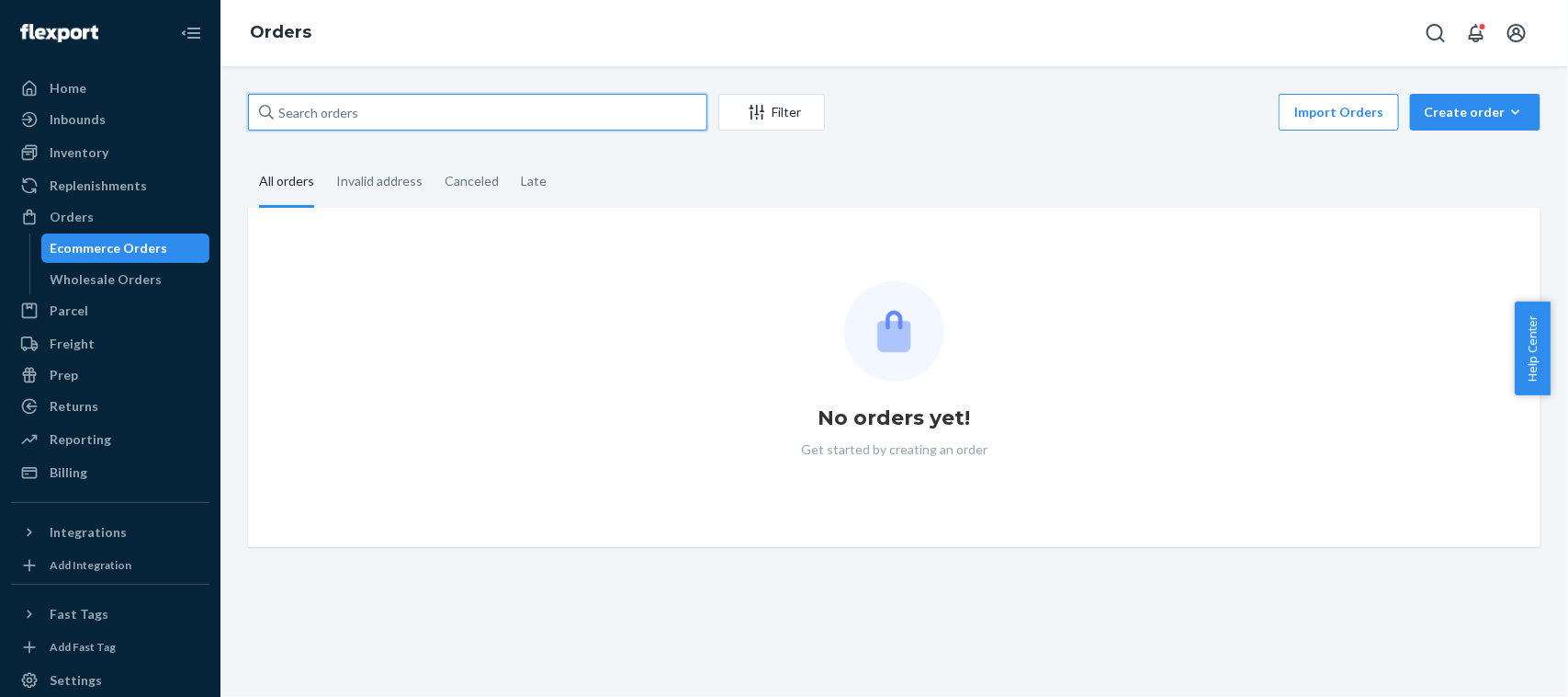
click at [391, 102] on input "text" at bounding box center [477, 112] width 460 height 37
paste input "[PERSON_NAME]"
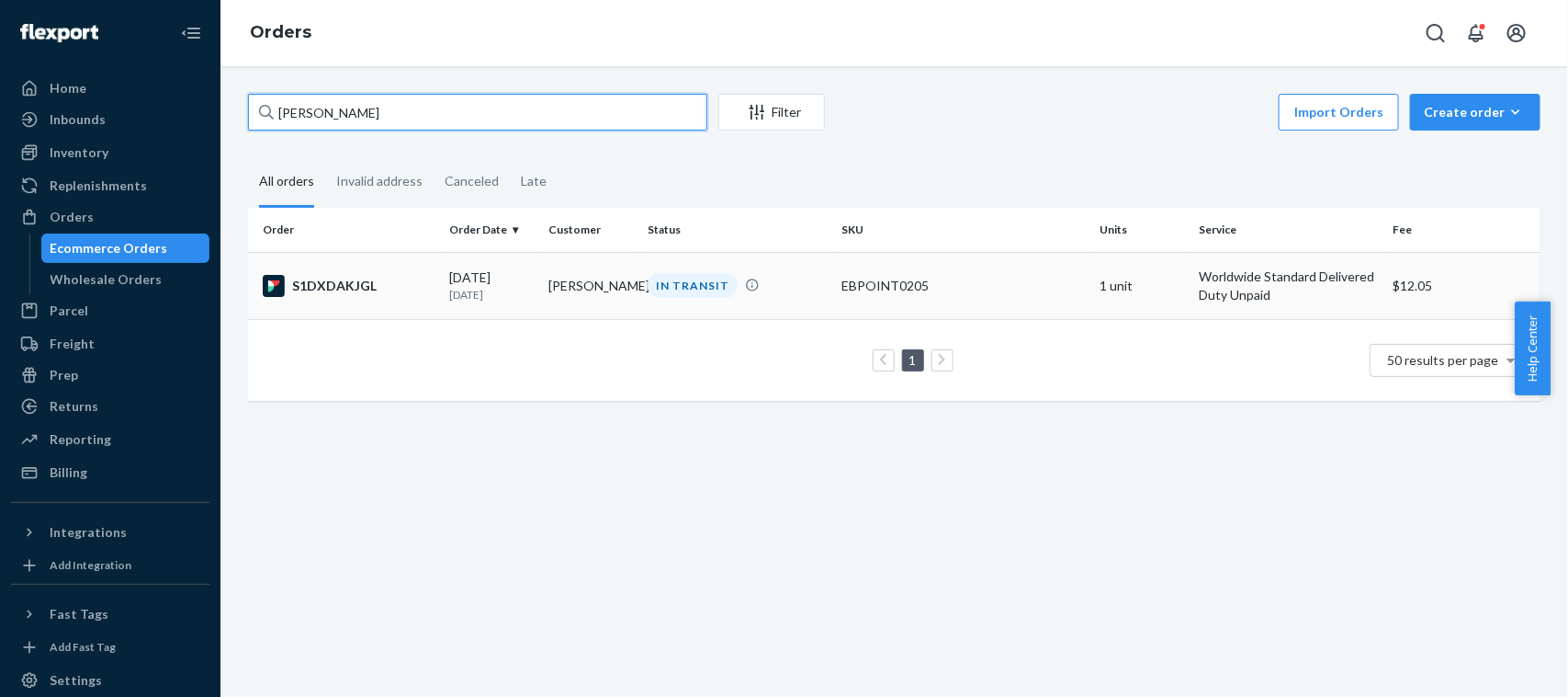
type input "[PERSON_NAME]"
click at [512, 299] on p "[DATE]" at bounding box center [492, 294] width 85 height 15
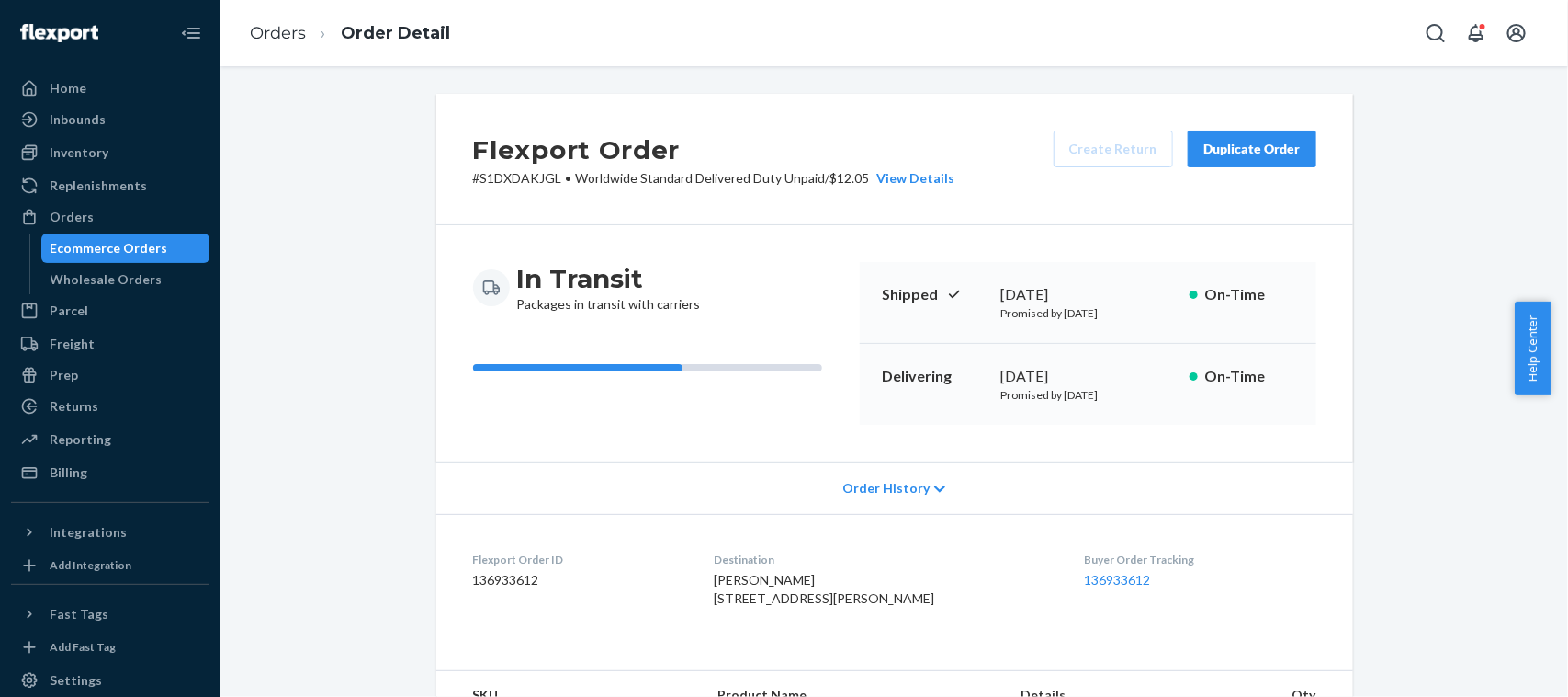
scroll to position [523, 0]
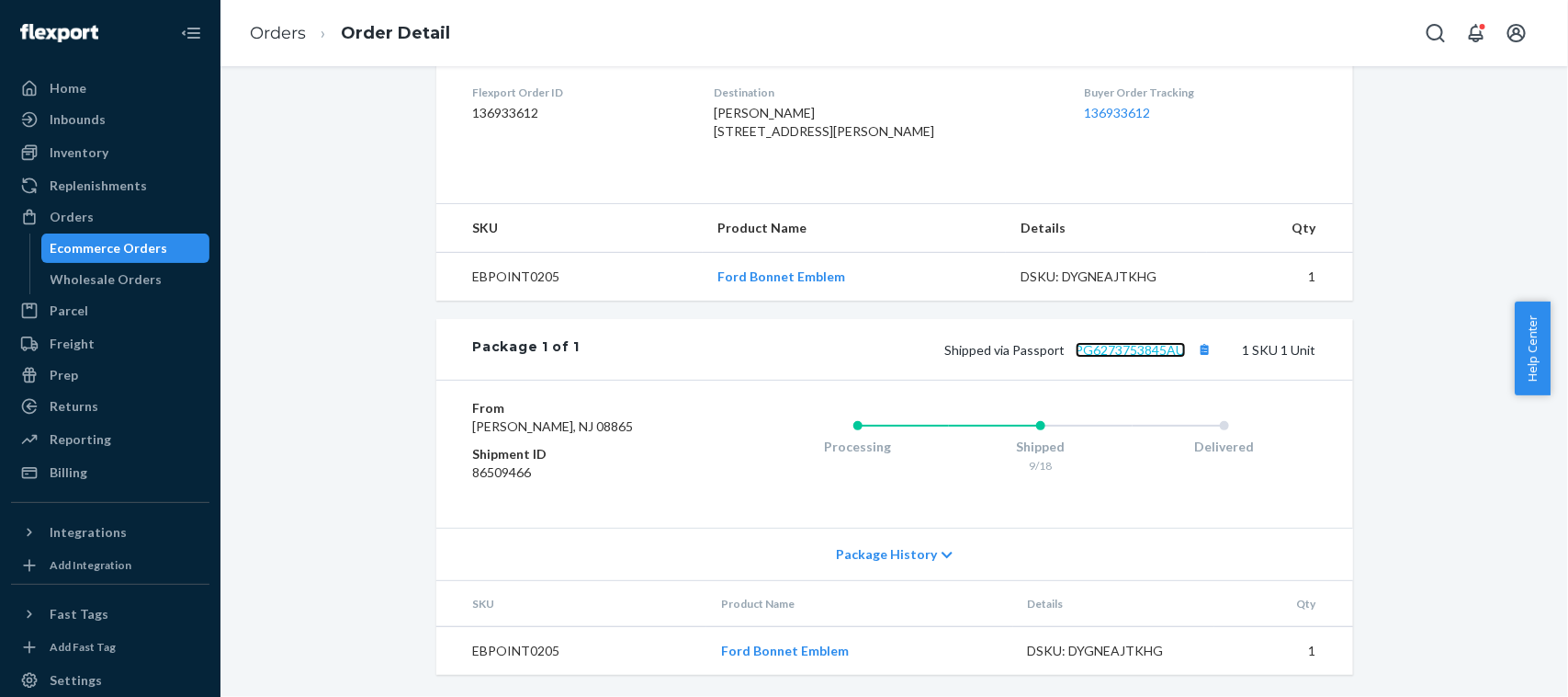
click at [1116, 342] on link "PG6273753845AU" at bounding box center [1130, 350] width 110 height 15
